Goal: Browse casually: Explore the website without a specific task or goal

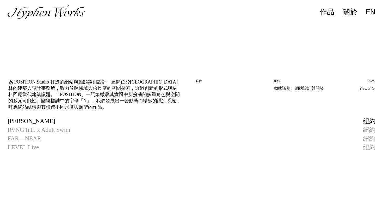
click at [38, 124] on link "[PERSON_NAME] 紐約" at bounding box center [191, 121] width 383 height 9
click at [32, 124] on span "[PERSON_NAME]" at bounding box center [32, 121] width 48 height 9
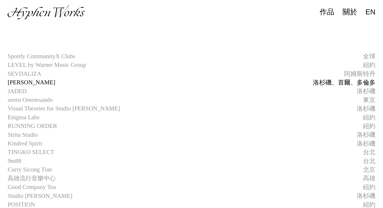
click at [31, 82] on span "[PERSON_NAME]" at bounding box center [32, 82] width 48 height 9
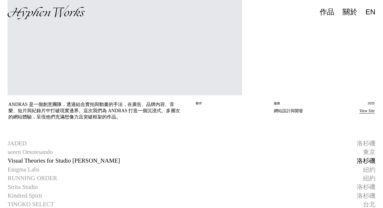
scroll to position [113, 0]
click at [72, 159] on span "Visual Theories for Studio [PERSON_NAME]" at bounding box center [64, 160] width 112 height 9
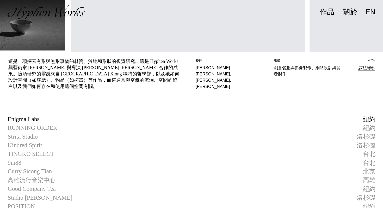
scroll to position [185, 0]
